Goal: Share content: Share content

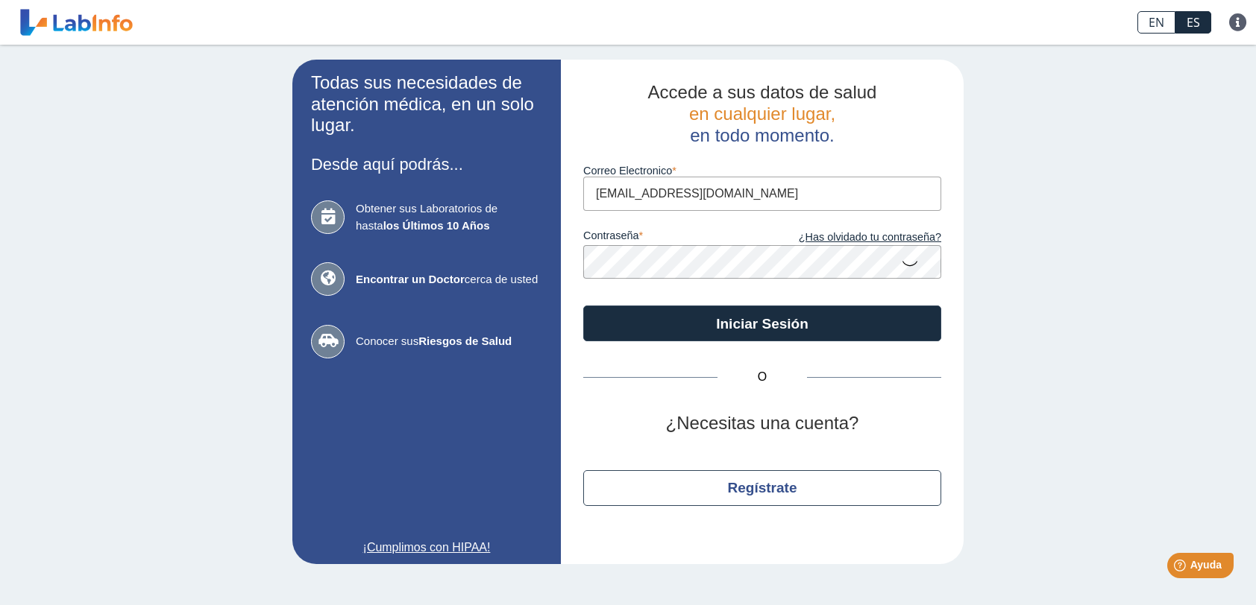
type input "[EMAIL_ADDRESS][DOMAIN_NAME]"
click at [907, 262] on icon at bounding box center [910, 262] width 18 height 29
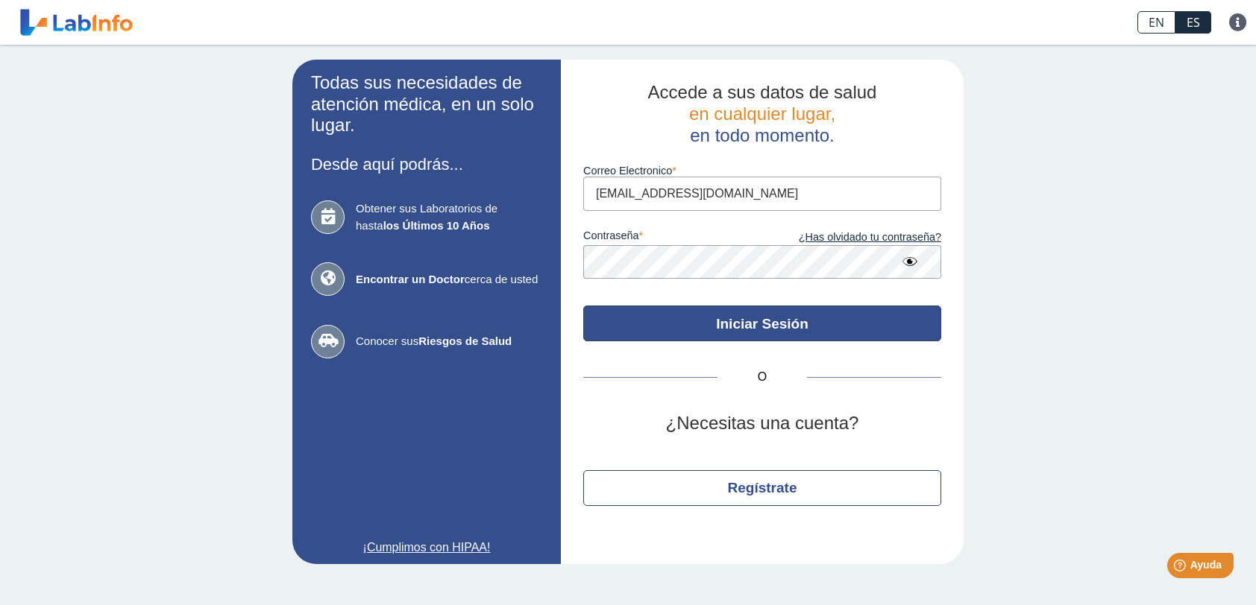
click at [758, 318] on button "Iniciar Sesión" at bounding box center [762, 324] width 358 height 36
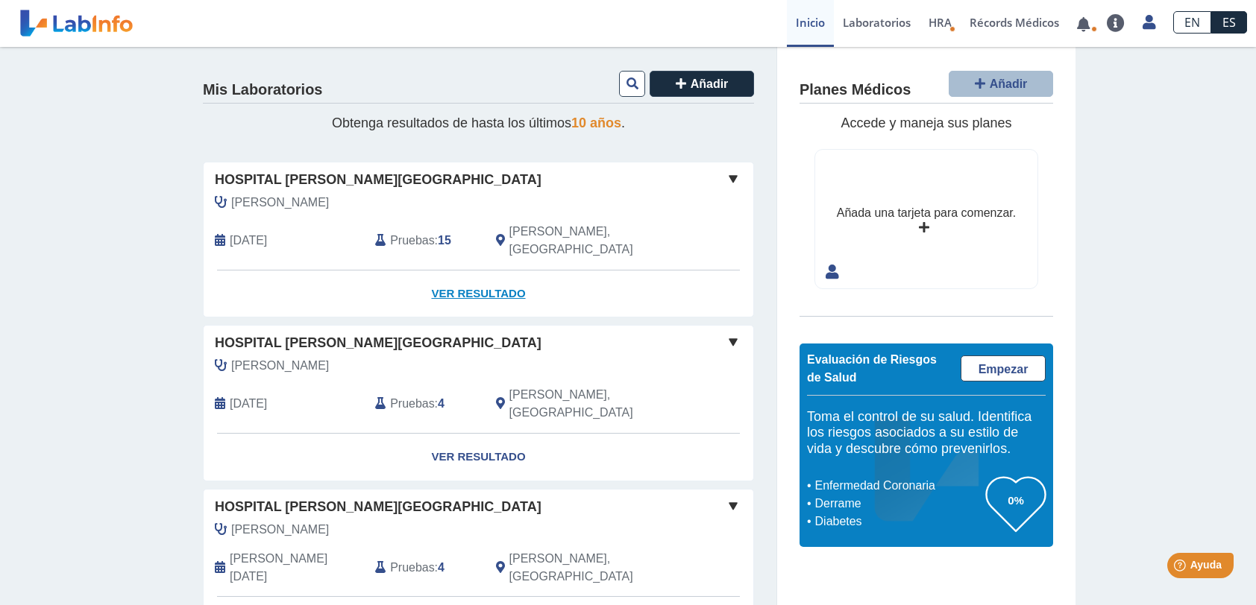
click at [480, 273] on link "Ver Resultado" at bounding box center [479, 294] width 550 height 47
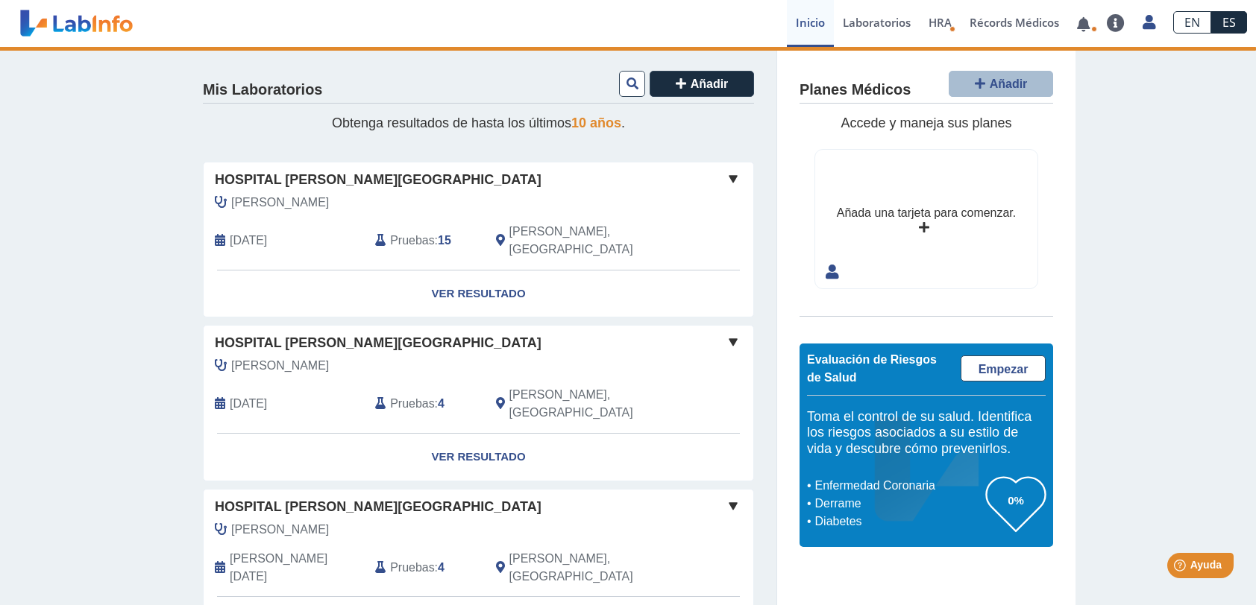
click at [730, 180] on span at bounding box center [733, 179] width 18 height 18
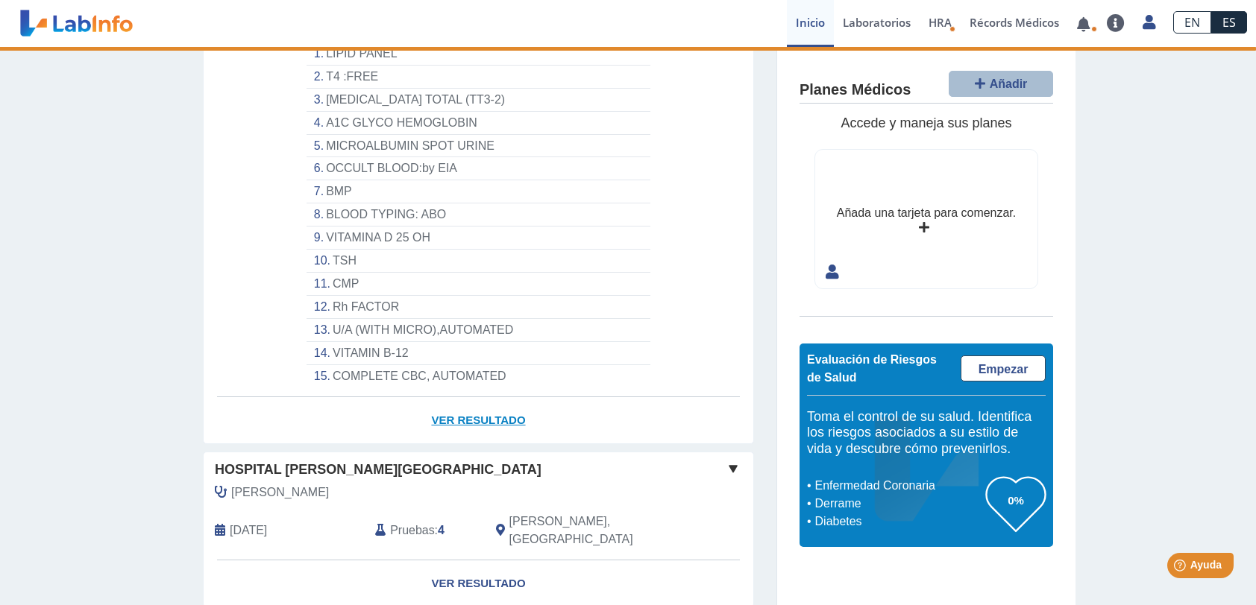
scroll to position [373, 0]
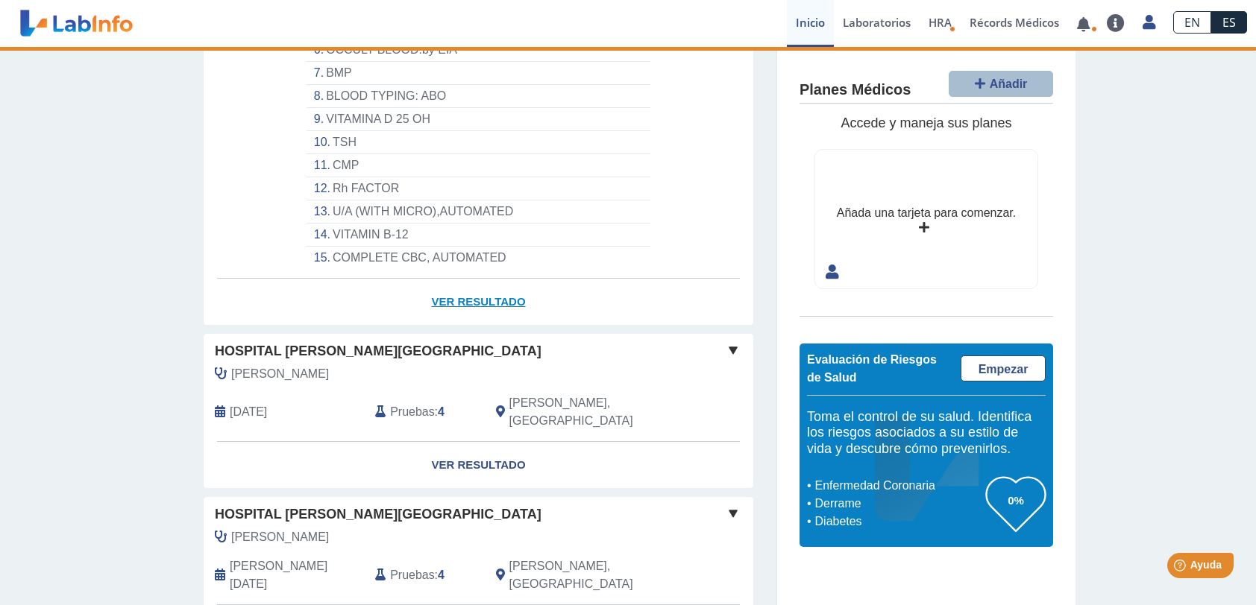
click at [501, 279] on link "Ver Resultado" at bounding box center [479, 302] width 550 height 47
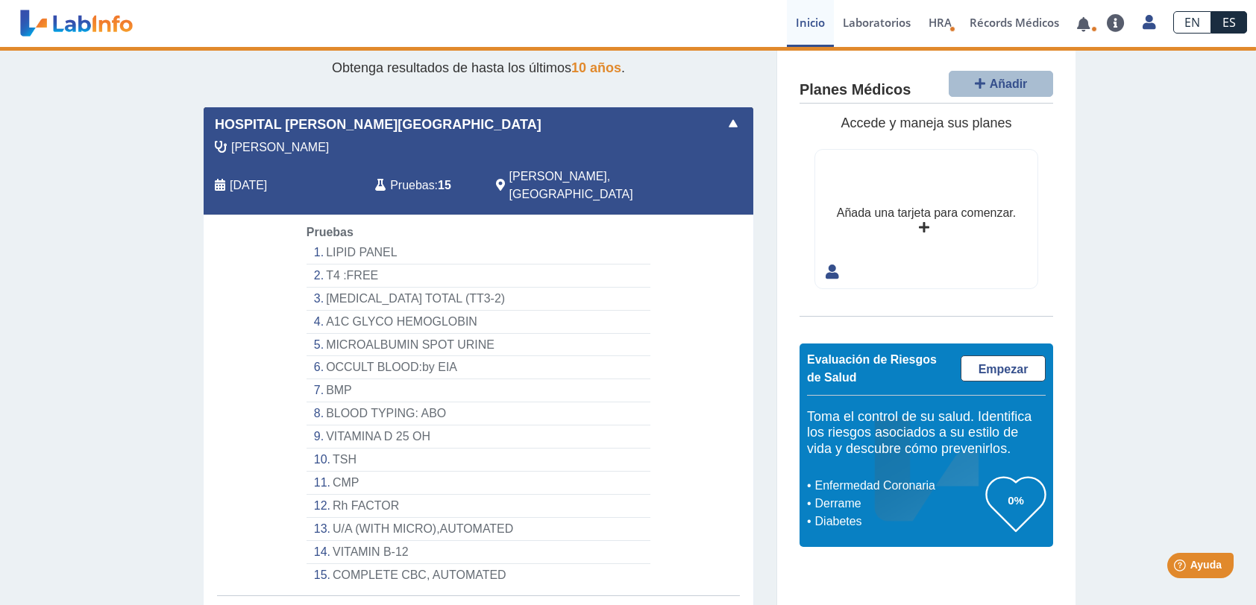
scroll to position [0, 0]
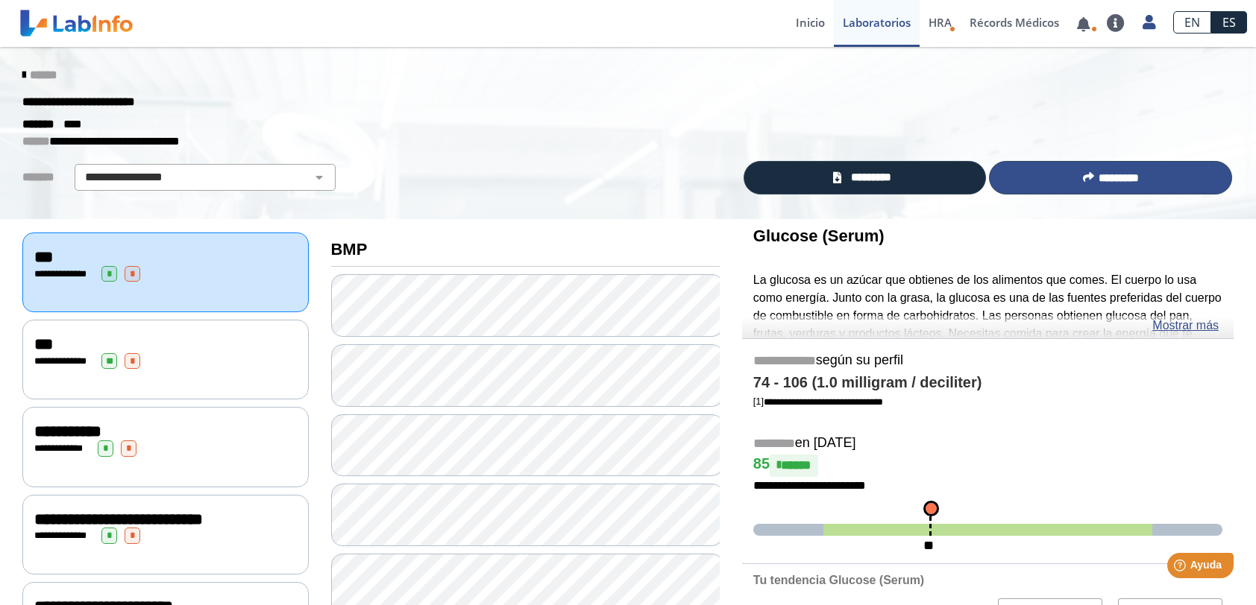
click at [1107, 180] on span "*********" at bounding box center [1118, 177] width 40 height 11
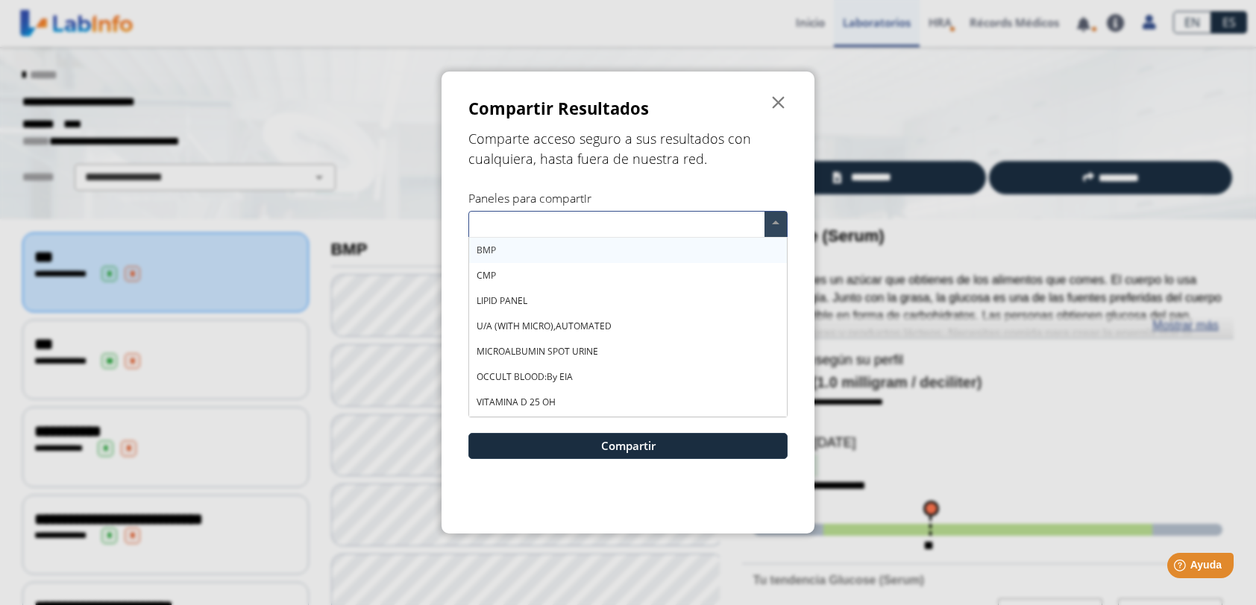
click at [629, 218] on input "text" at bounding box center [619, 227] width 290 height 22
click at [620, 188] on form "Compartir Resultados  Comparte acceso seguro a sus resultados con cualquiera, …" at bounding box center [627, 303] width 373 height 462
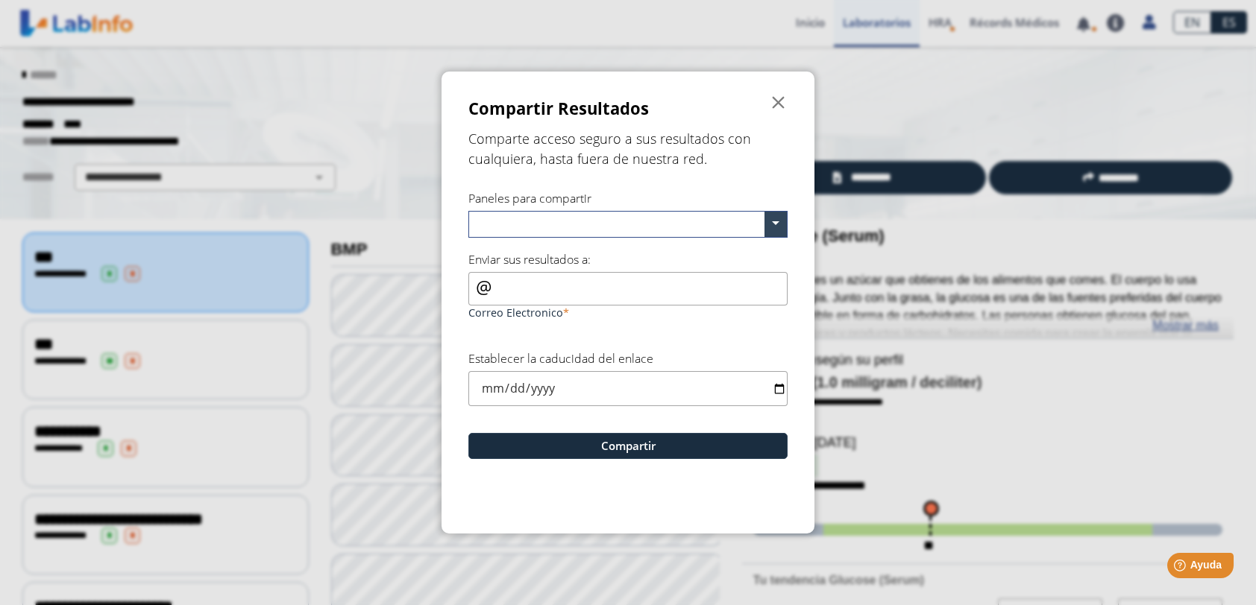
click at [592, 289] on input "Correo Electronico" at bounding box center [627, 289] width 319 height 34
type input "[EMAIL_ADDRESS][DOMAIN_NAME]"
click at [775, 391] on input "date" at bounding box center [627, 388] width 319 height 35
type input "[DATE]"
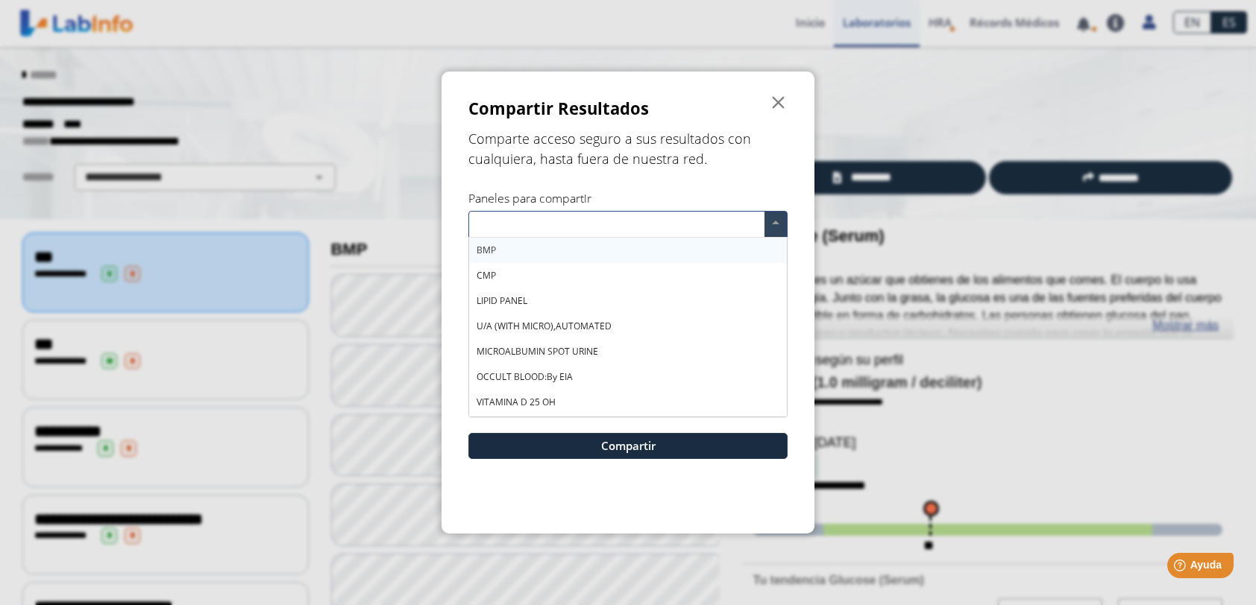
click at [776, 221] on span at bounding box center [775, 224] width 22 height 25
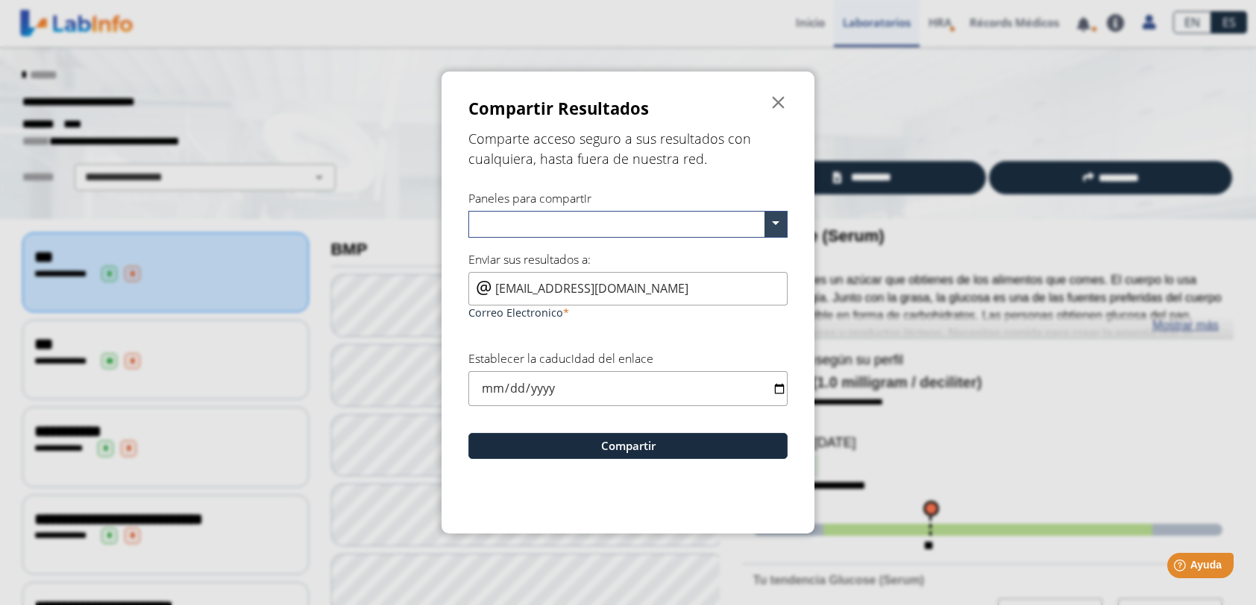
drag, startPoint x: 468, startPoint y: 246, endPoint x: 507, endPoint y: 315, distance: 79.8
click at [507, 315] on form "Compartir Resultados  Comparte acceso seguro a sus resultados con cualquiera, …" at bounding box center [627, 303] width 373 height 462
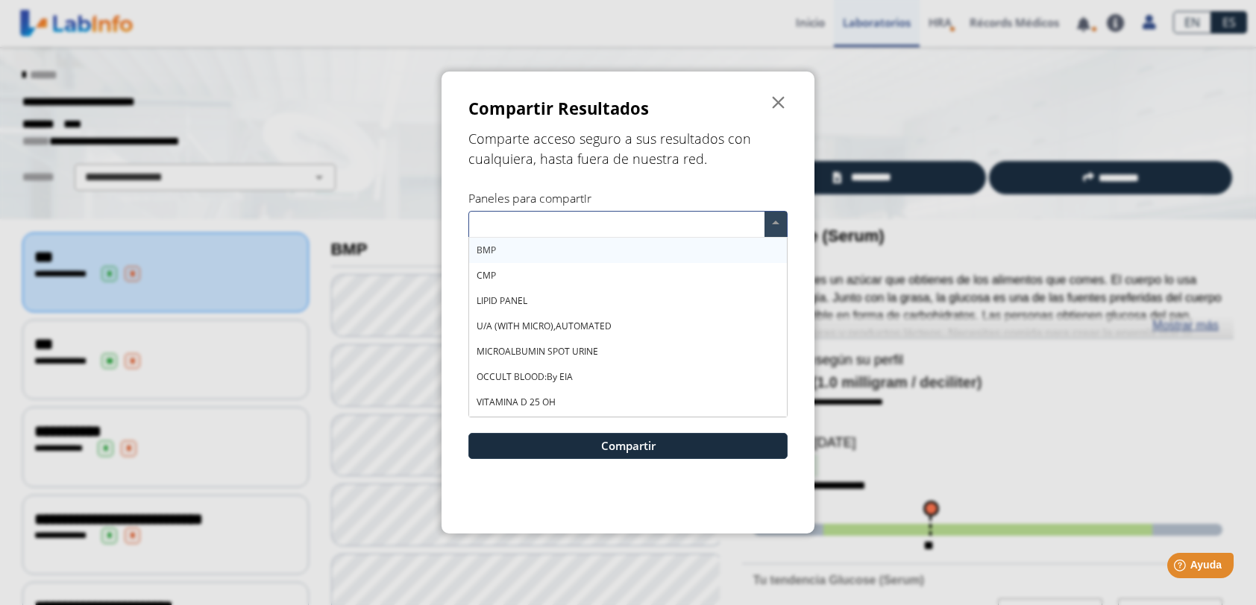
drag, startPoint x: 507, startPoint y: 315, endPoint x: 659, endPoint y: 230, distance: 174.6
click at [659, 230] on input "text" at bounding box center [619, 227] width 290 height 22
click at [500, 247] on div "BMP" at bounding box center [628, 250] width 318 height 25
click at [492, 275] on span "CMP" at bounding box center [485, 275] width 19 height 13
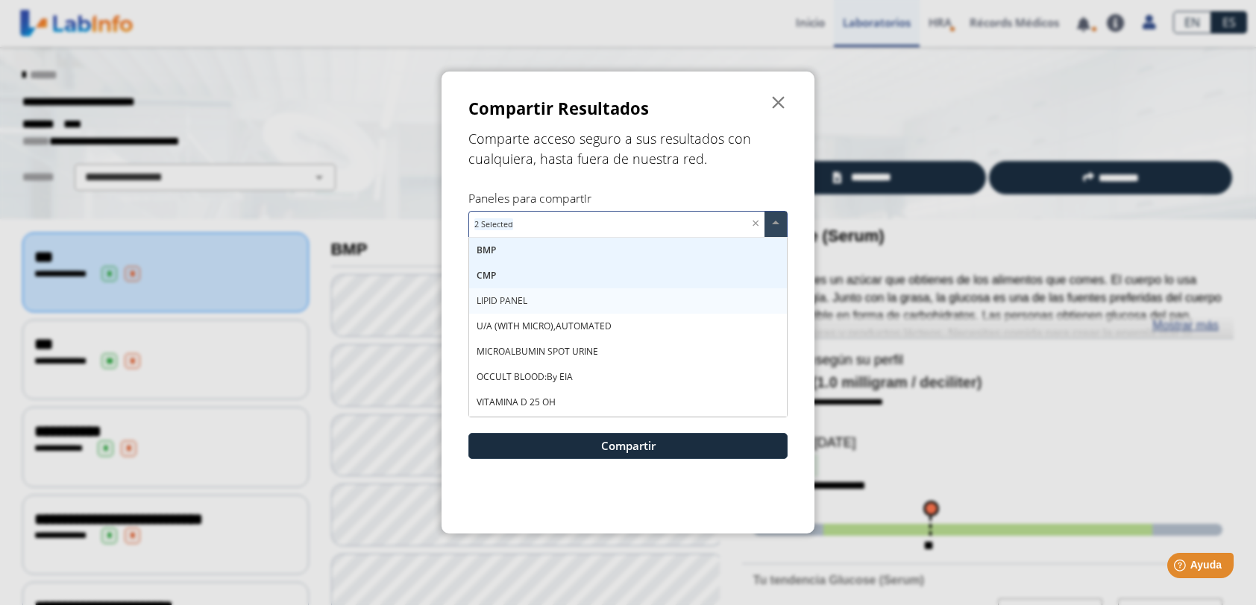
click at [498, 302] on span "LIPID PANEL" at bounding box center [501, 301] width 51 height 13
click at [504, 321] on span "U/A (WITH MICRO),AUTOMATED" at bounding box center [543, 326] width 135 height 13
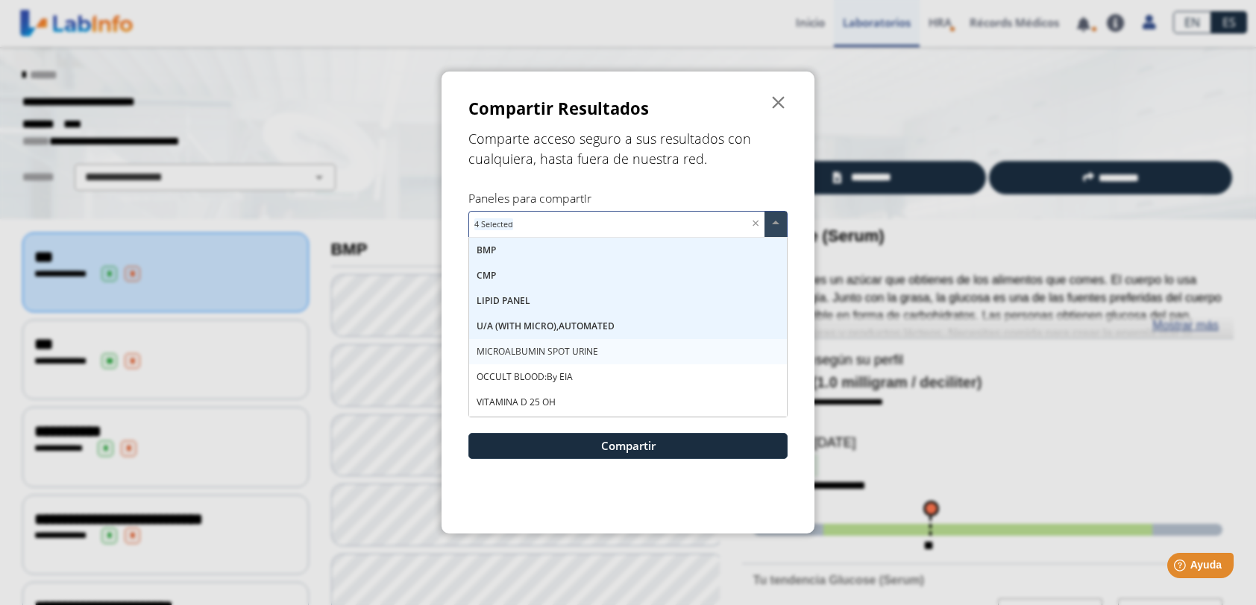
drag, startPoint x: 516, startPoint y: 346, endPoint x: 517, endPoint y: 359, distance: 13.5
click at [516, 350] on span "MICROALBUMIN SPOT URINE" at bounding box center [537, 351] width 122 height 13
click at [517, 376] on span "OCCULT BLOOD:by EIA" at bounding box center [524, 377] width 96 height 13
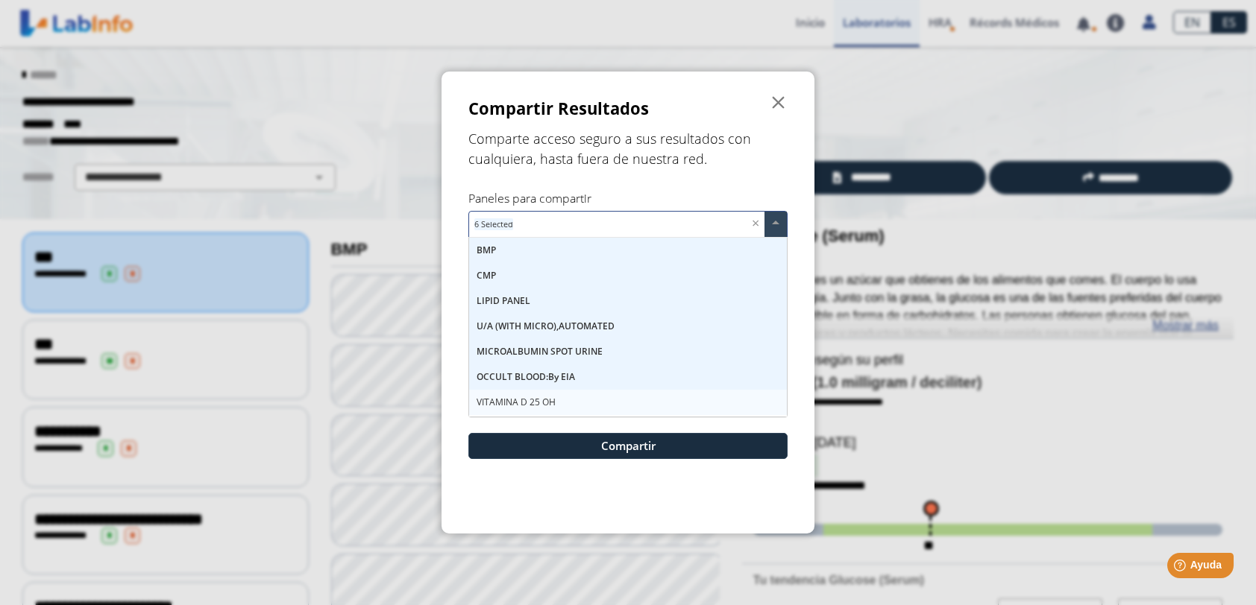
drag, startPoint x: 520, startPoint y: 398, endPoint x: 528, endPoint y: 394, distance: 8.7
click at [523, 396] on span "VITAMINA D 25 OH" at bounding box center [515, 402] width 79 height 13
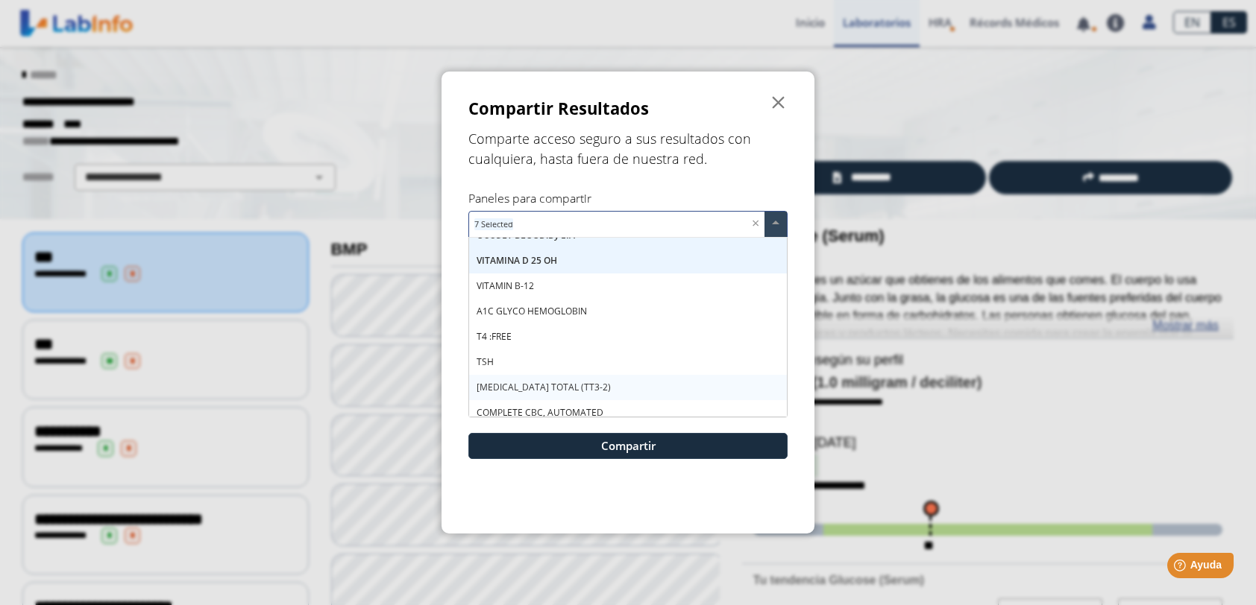
scroll to position [127, 0]
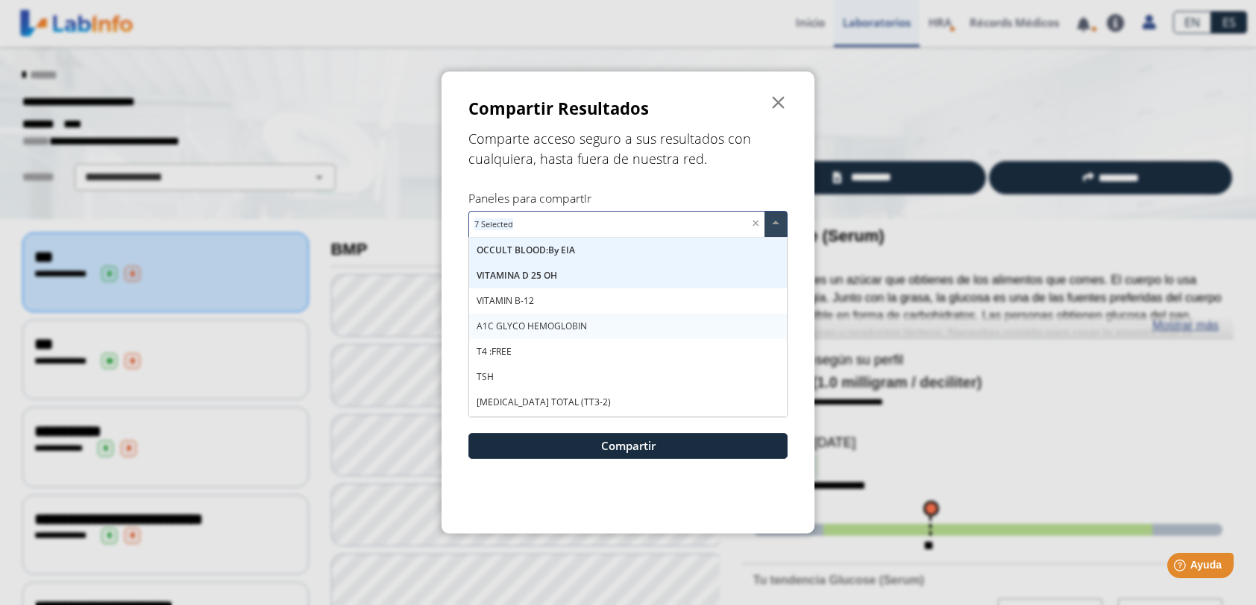
click at [507, 301] on span "VITAMIN B-12" at bounding box center [504, 301] width 57 height 13
click at [559, 330] on span "A1C GLYCO HEMOGLOBIN" at bounding box center [531, 326] width 110 height 13
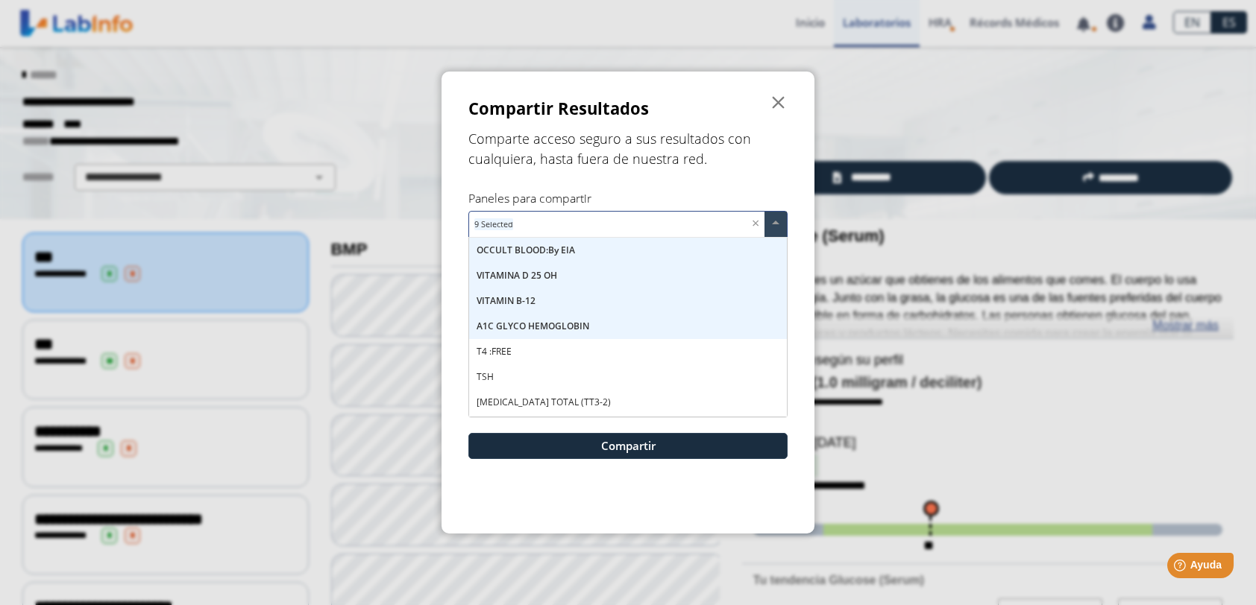
click at [512, 353] on div "T4 :FREE" at bounding box center [628, 351] width 318 height 25
click at [492, 380] on span "TSH" at bounding box center [484, 377] width 17 height 13
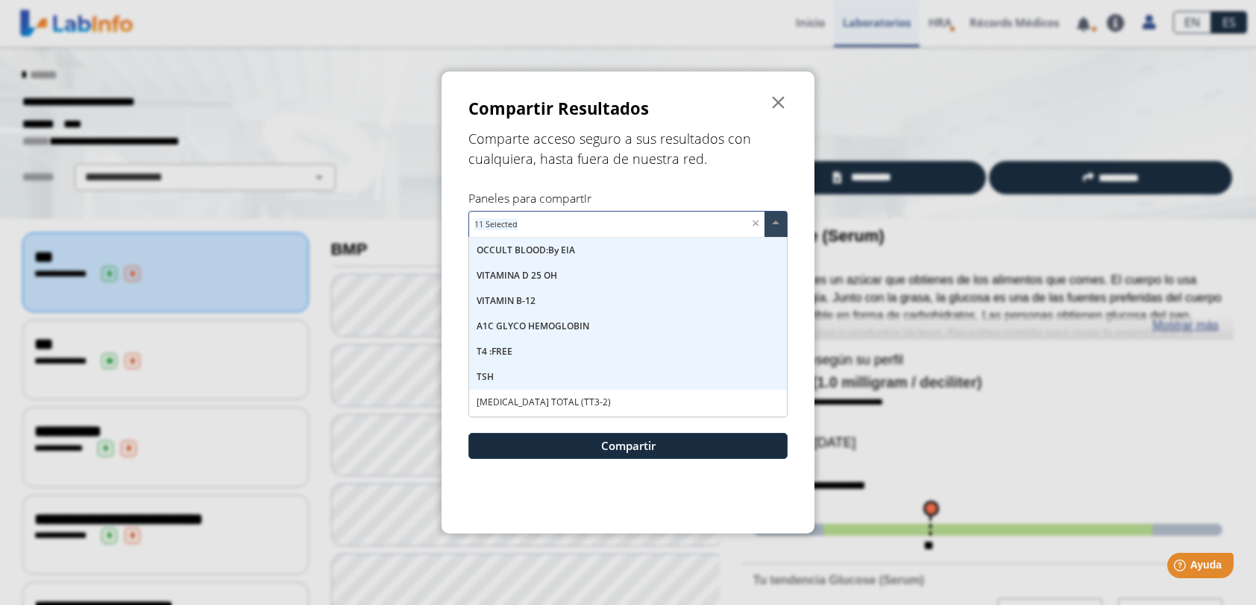
click at [517, 403] on span "[MEDICAL_DATA] TOTAL (TT3-2)" at bounding box center [543, 402] width 134 height 13
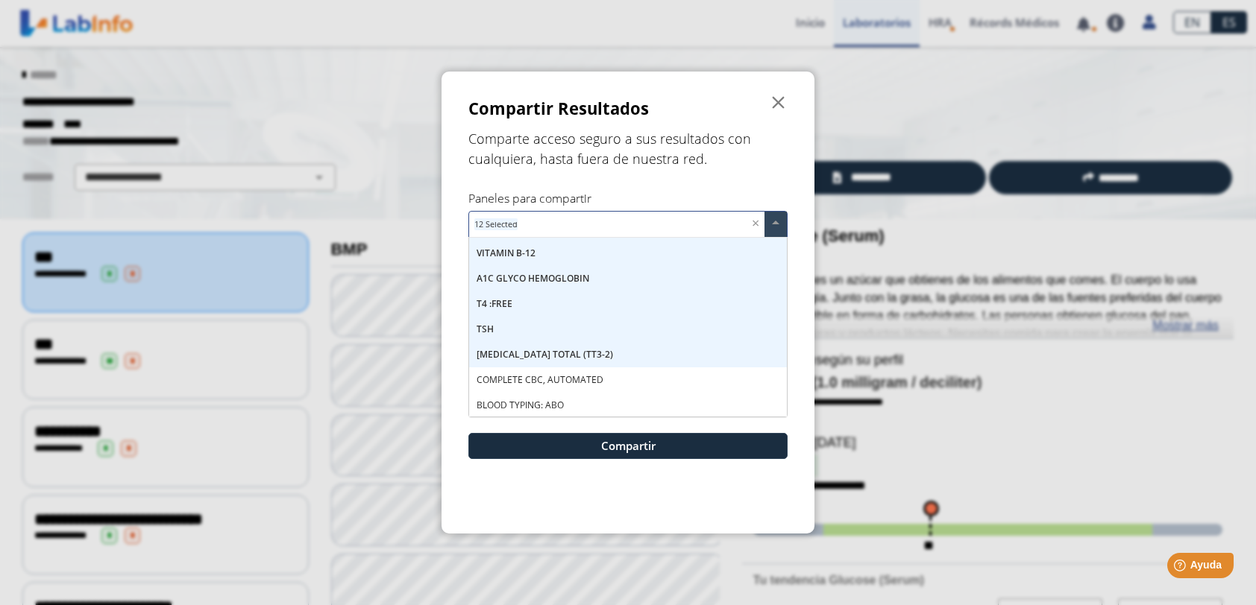
scroll to position [201, 0]
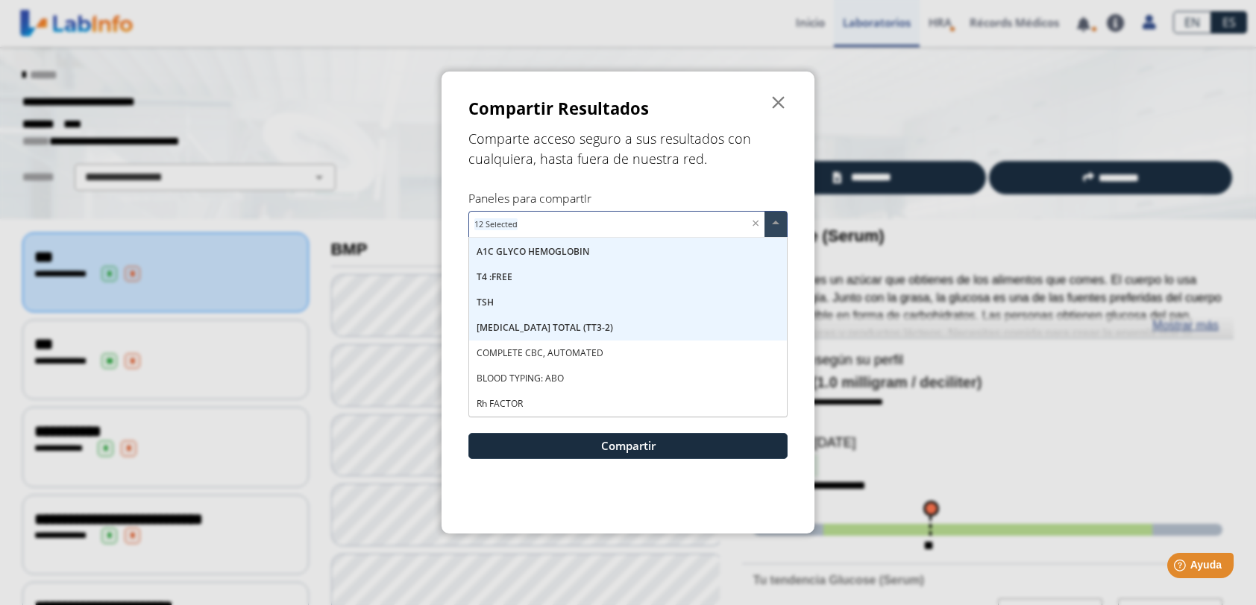
click at [557, 352] on span "COMPLETE CBC, AUTOMATED" at bounding box center [539, 353] width 127 height 13
click at [543, 380] on span "BLOOD TYPING: ABO" at bounding box center [519, 378] width 87 height 13
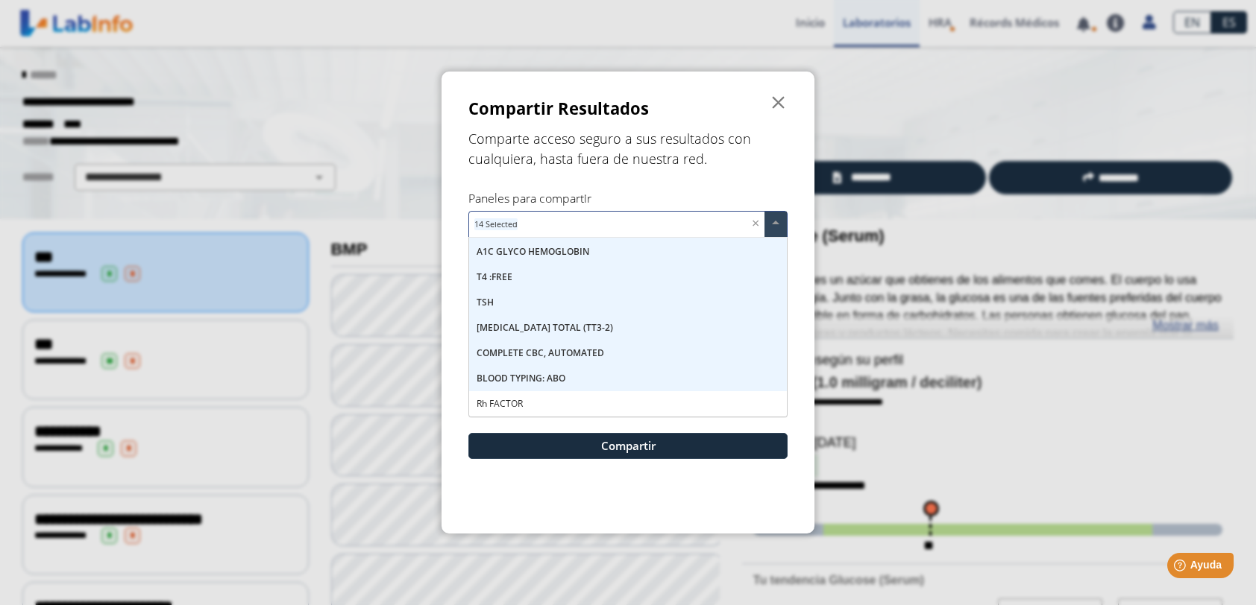
click at [517, 398] on span "Rh FACTOR" at bounding box center [499, 403] width 46 height 13
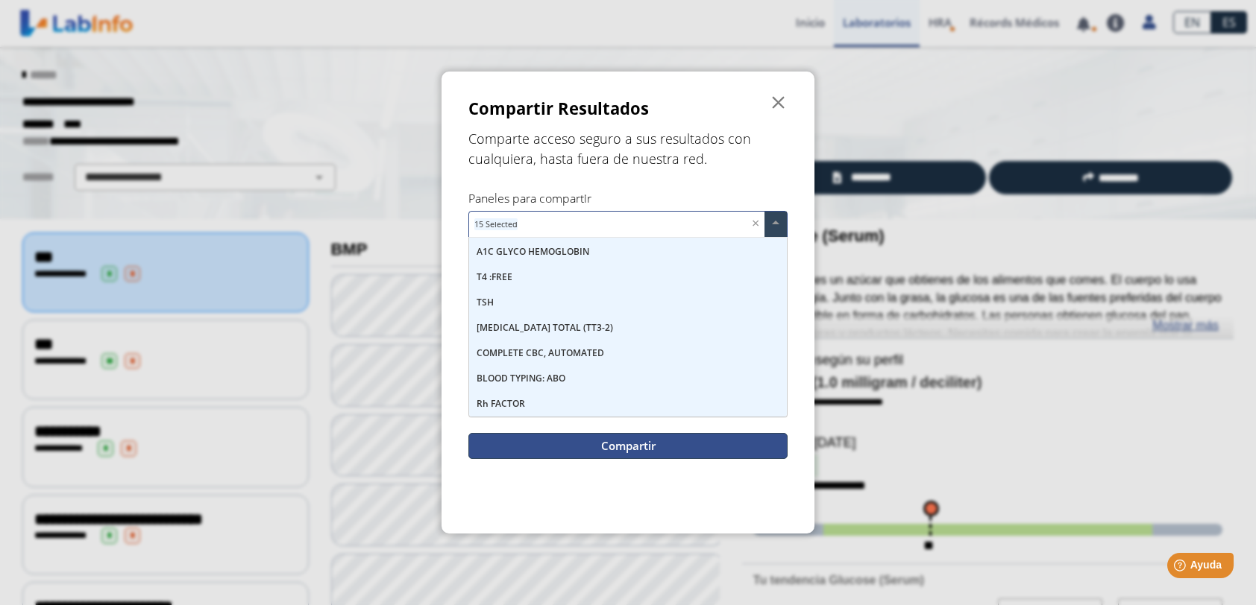
click at [608, 441] on button "Compartir" at bounding box center [627, 446] width 319 height 26
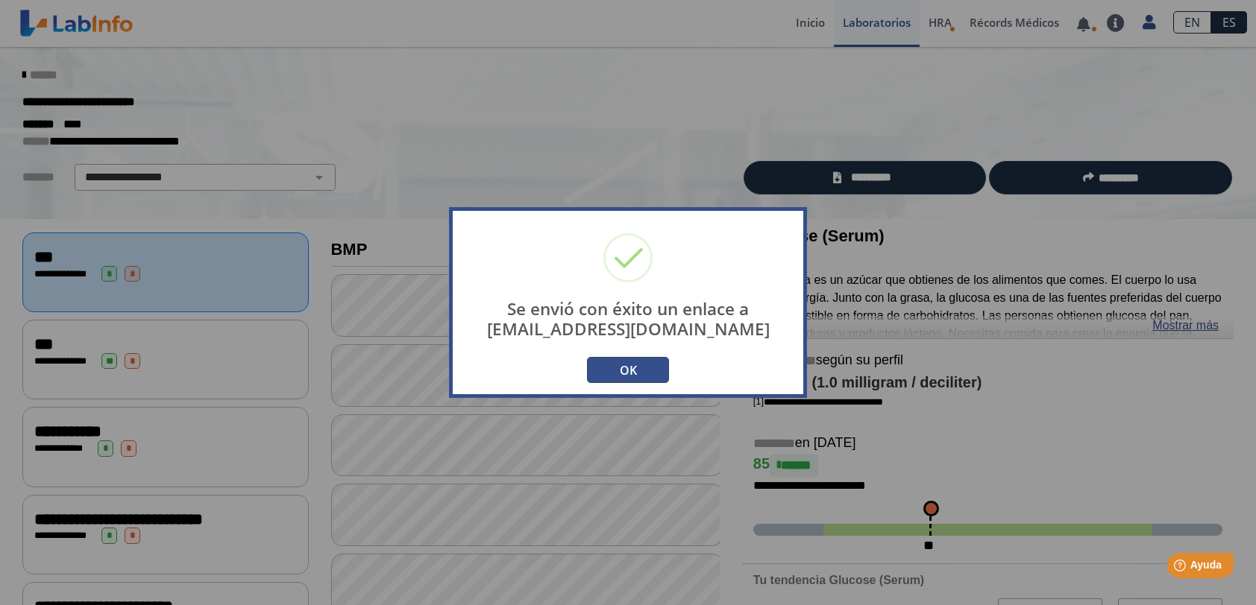
click at [622, 368] on button "OK" at bounding box center [628, 370] width 82 height 26
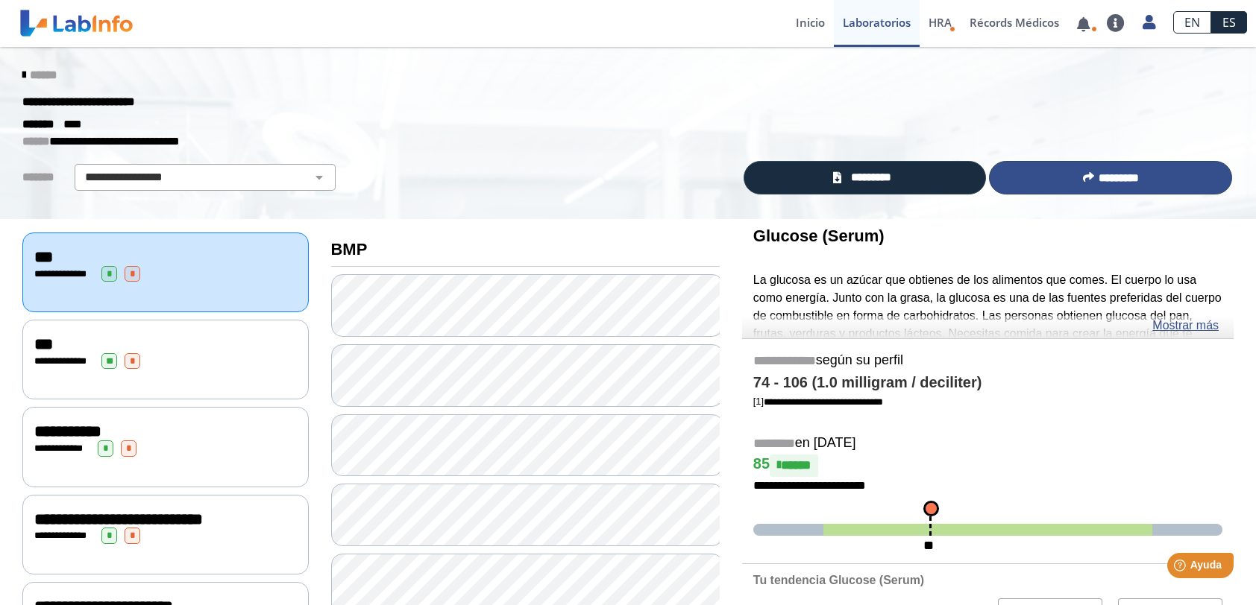
click at [1083, 172] on icon at bounding box center [1088, 177] width 11 height 11
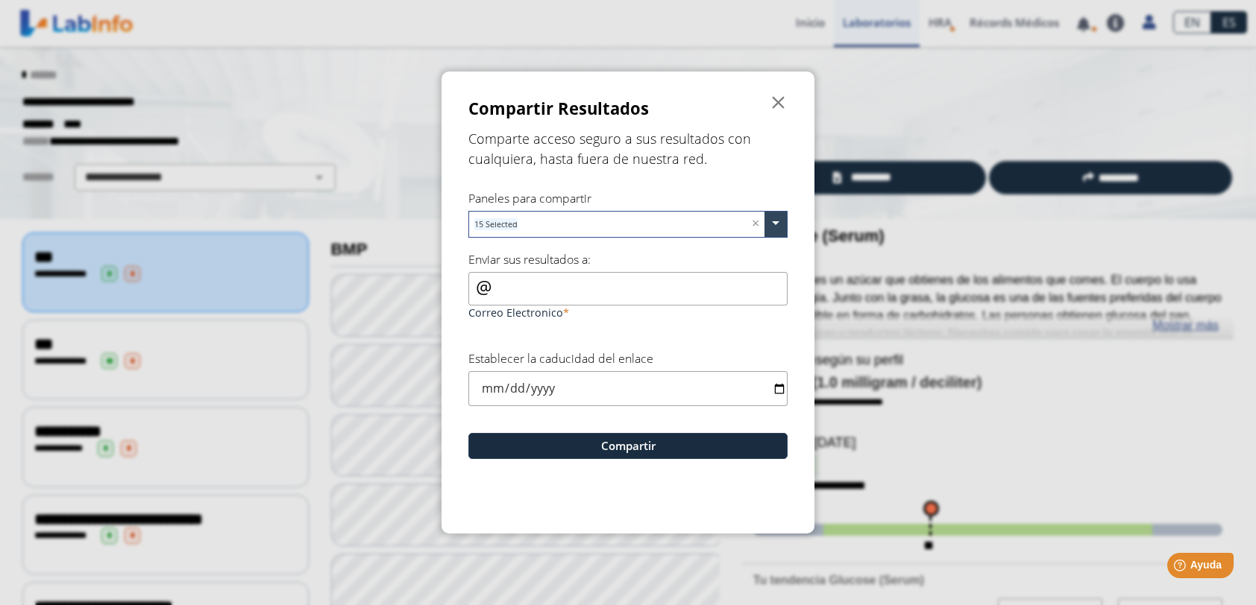
click at [577, 298] on input "Correo Electronico" at bounding box center [627, 289] width 319 height 34
type input "[EMAIL_ADDRESS][DOMAIN_NAME]"
click at [781, 383] on input "date" at bounding box center [627, 388] width 319 height 35
type input "[DATE]"
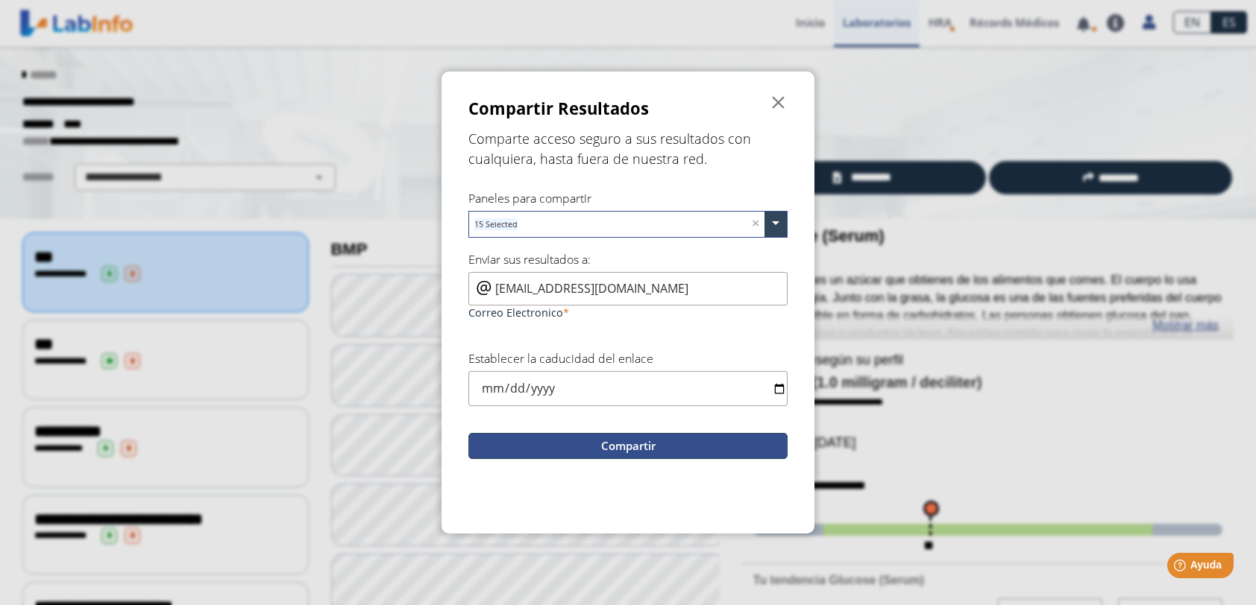
click at [619, 441] on button "Compartir" at bounding box center [627, 446] width 319 height 26
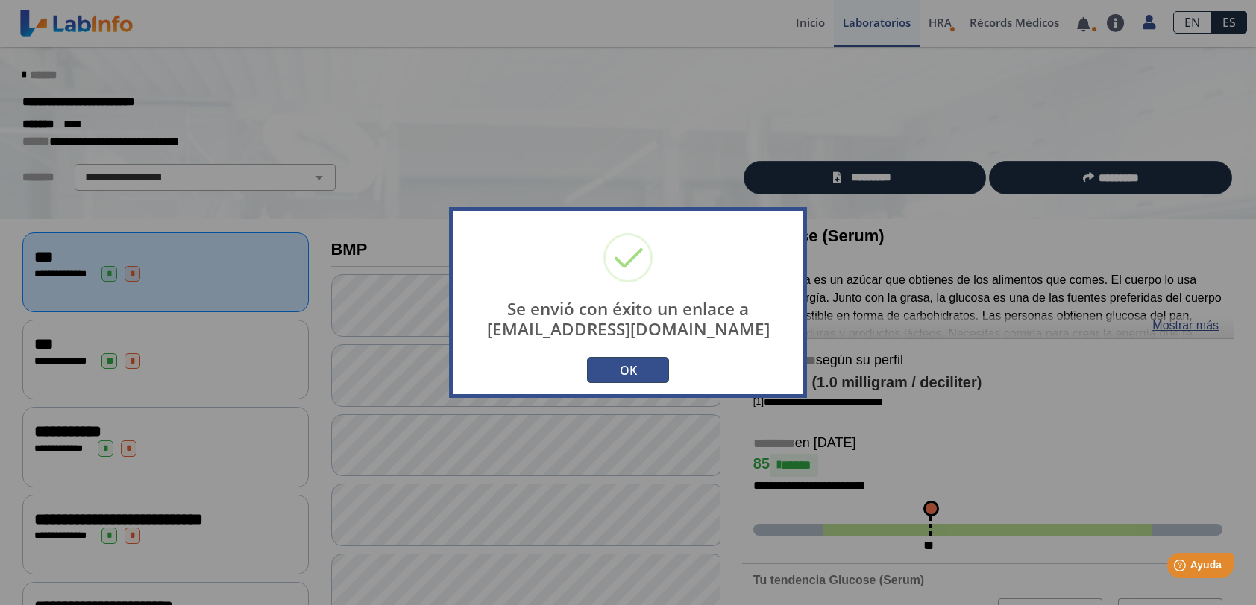
click at [638, 370] on button "OK" at bounding box center [628, 370] width 82 height 26
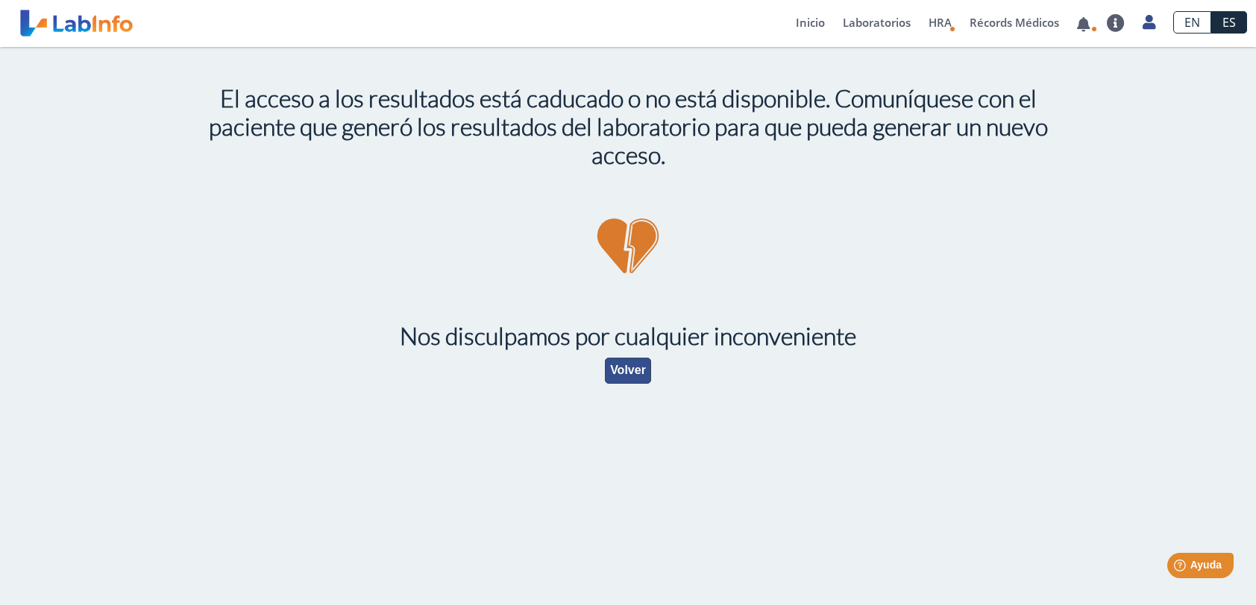
click at [629, 371] on button "Volver" at bounding box center [628, 371] width 46 height 26
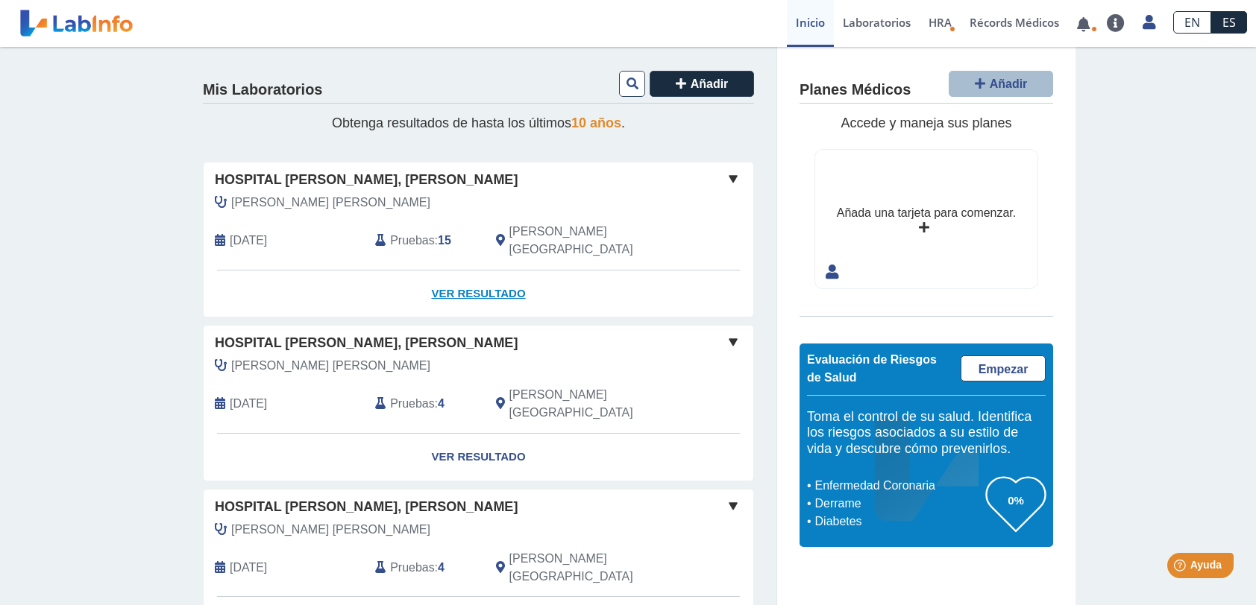
click at [474, 271] on link "Ver Resultado" at bounding box center [479, 294] width 550 height 47
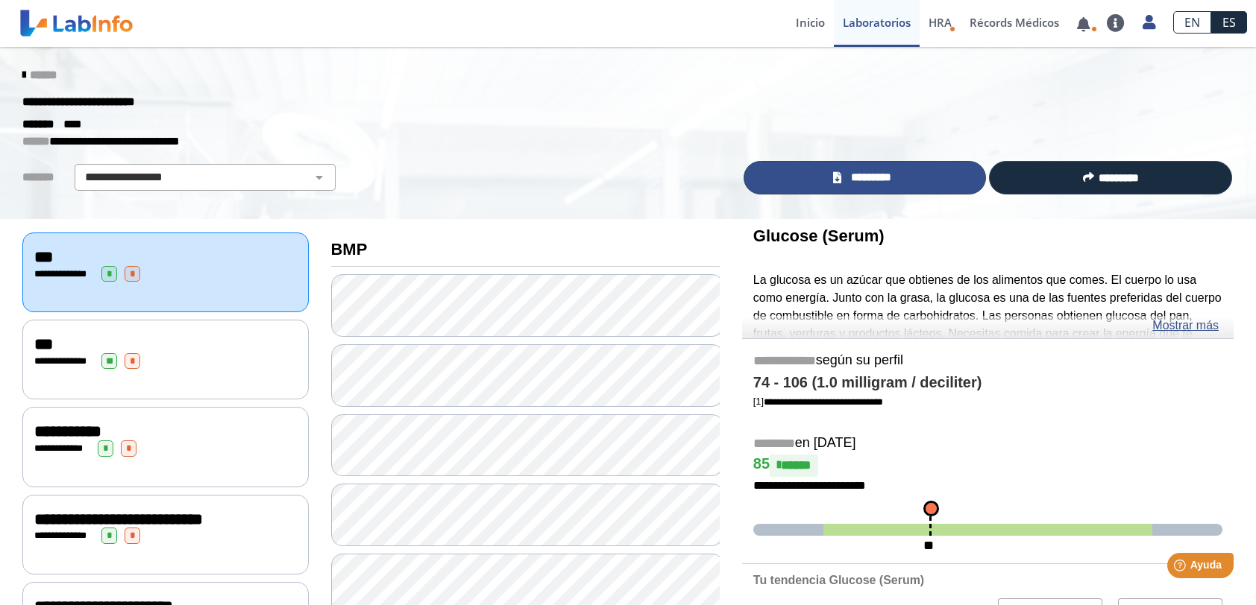
click at [863, 170] on span "*********" at bounding box center [871, 177] width 51 height 17
